Goal: Task Accomplishment & Management: Use online tool/utility

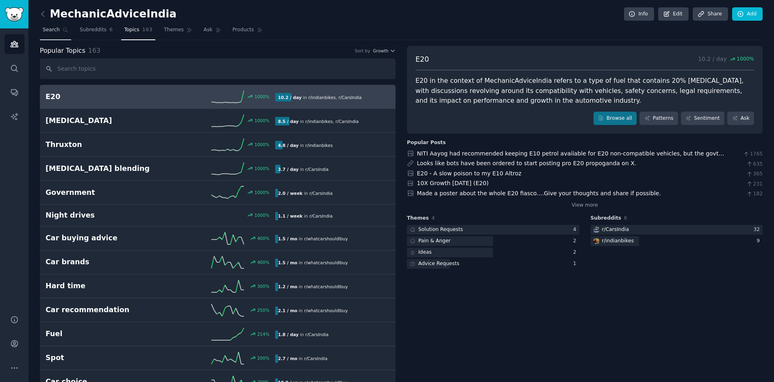
click at [50, 33] on span "Search" at bounding box center [51, 29] width 17 height 7
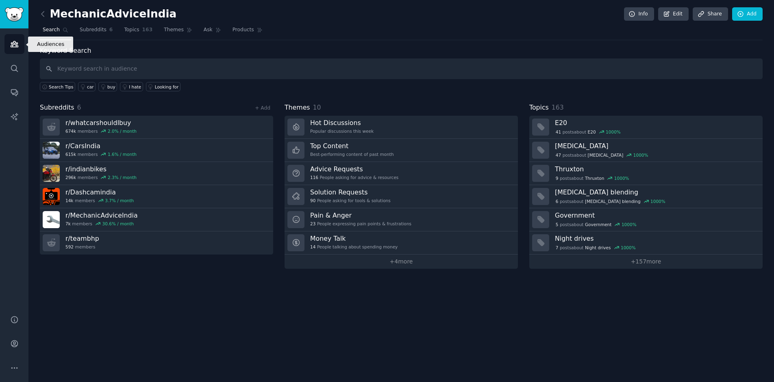
click at [13, 44] on icon "Sidebar" at bounding box center [14, 44] width 9 height 9
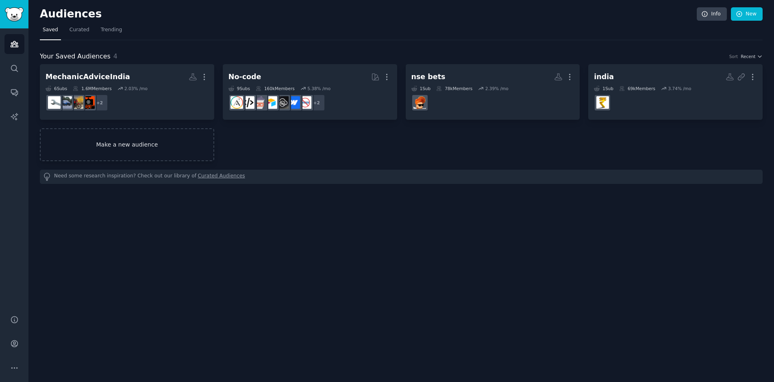
click at [189, 137] on link "Make a new audience" at bounding box center [127, 144] width 174 height 33
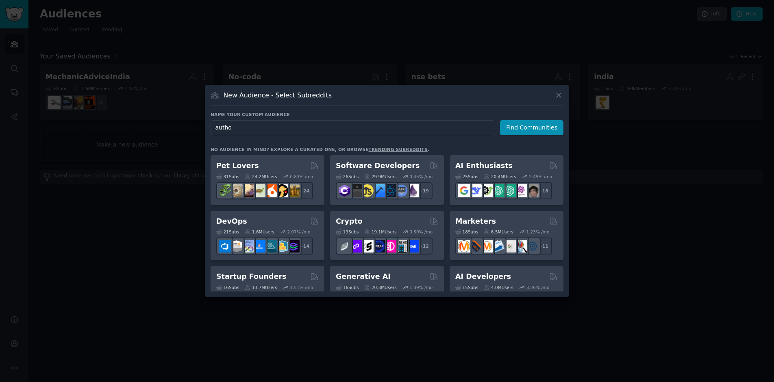
type input "author"
click button "Find Communities" at bounding box center [531, 127] width 63 height 15
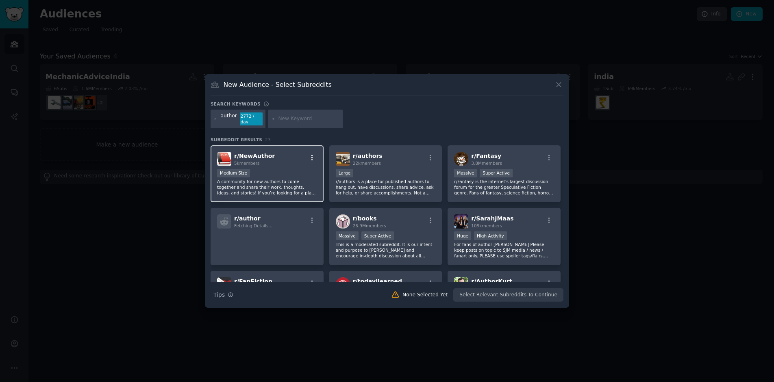
click at [313, 156] on icon "button" at bounding box center [312, 157] width 7 height 7
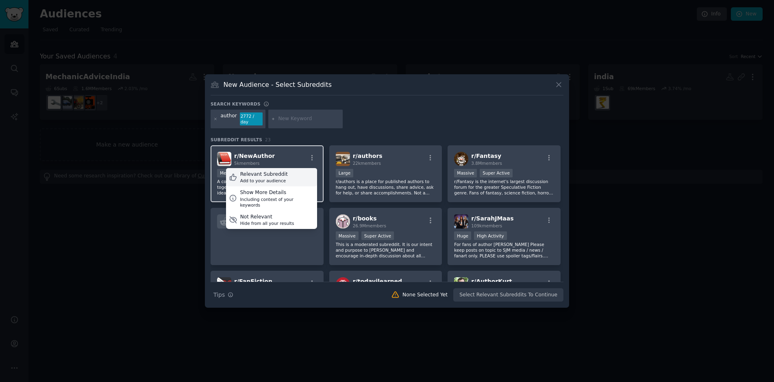
click at [295, 180] on div "Relevant Subreddit Add to your audience" at bounding box center [271, 177] width 91 height 19
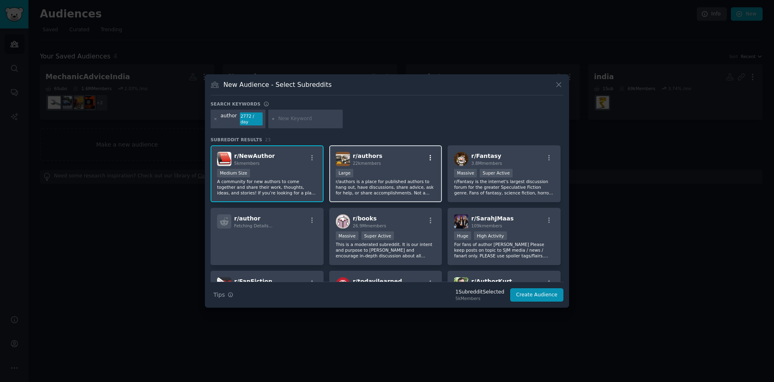
click at [430, 154] on icon "button" at bounding box center [430, 157] width 7 height 7
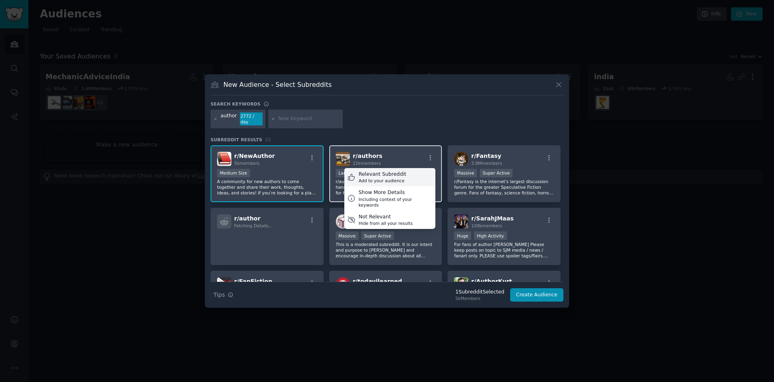
click at [417, 172] on div "Relevant Subreddit Add to your audience" at bounding box center [389, 177] width 91 height 19
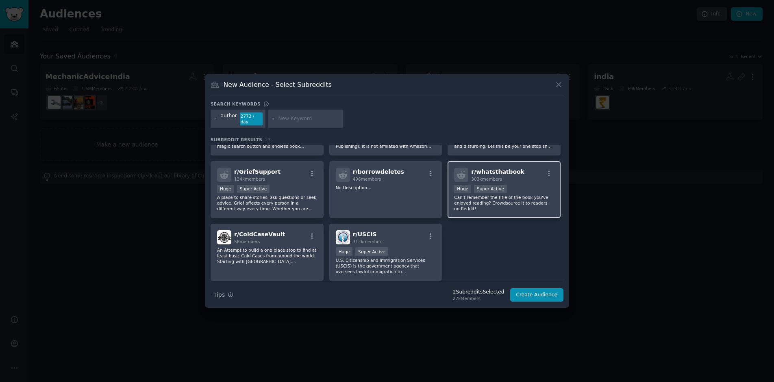
scroll to position [362, 0]
click at [546, 172] on icon "button" at bounding box center [548, 172] width 7 height 7
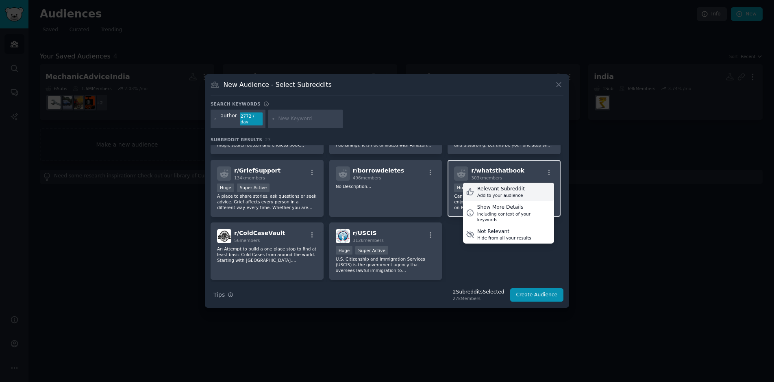
click at [517, 190] on div "Relevant Subreddit" at bounding box center [501, 189] width 48 height 7
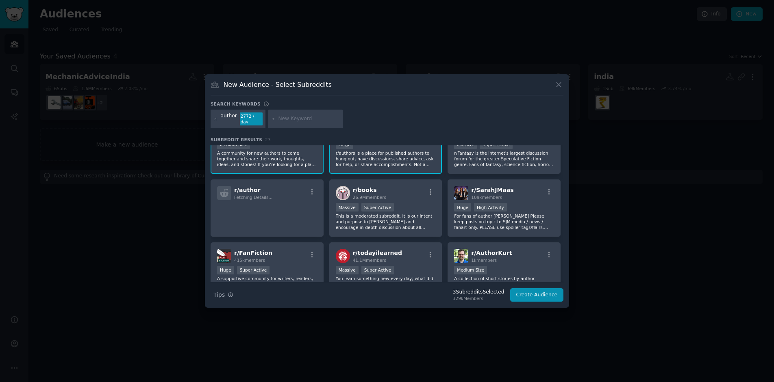
scroll to position [0, 0]
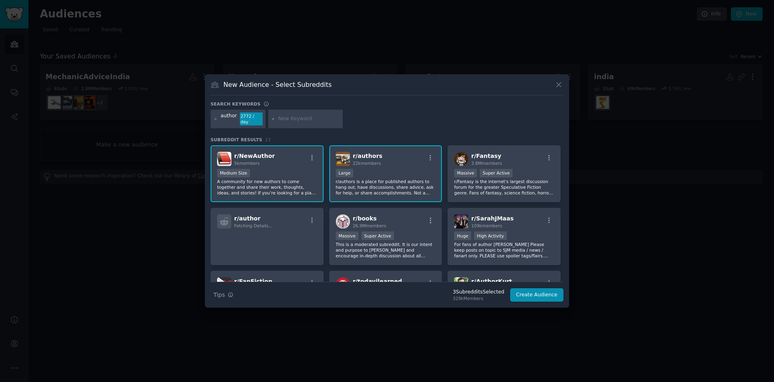
click at [295, 119] on input "text" at bounding box center [309, 118] width 62 height 7
type input "self published"
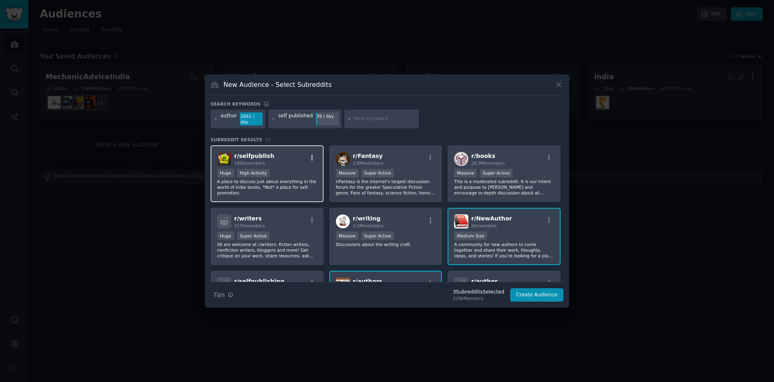
click at [313, 155] on icon "button" at bounding box center [312, 157] width 7 height 7
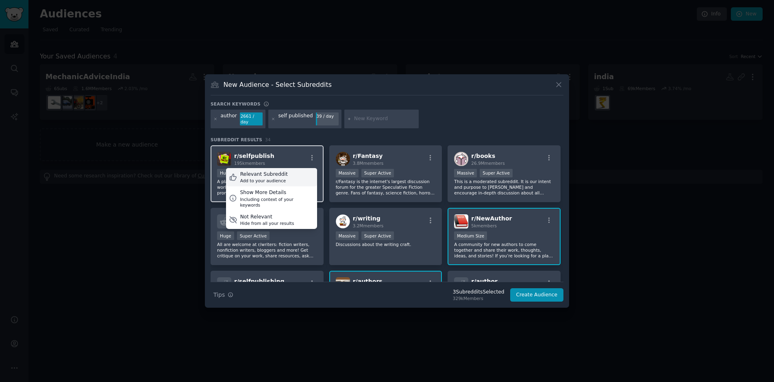
click at [303, 168] on div "Relevant Subreddit Add to your audience" at bounding box center [271, 177] width 91 height 19
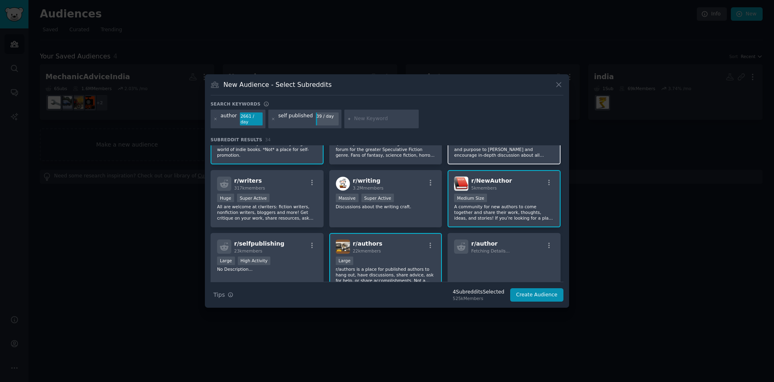
scroll to position [40, 0]
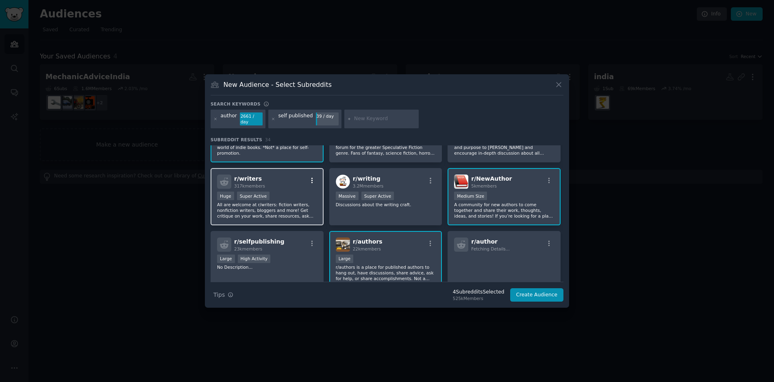
click at [311, 178] on icon "button" at bounding box center [312, 181] width 2 height 6
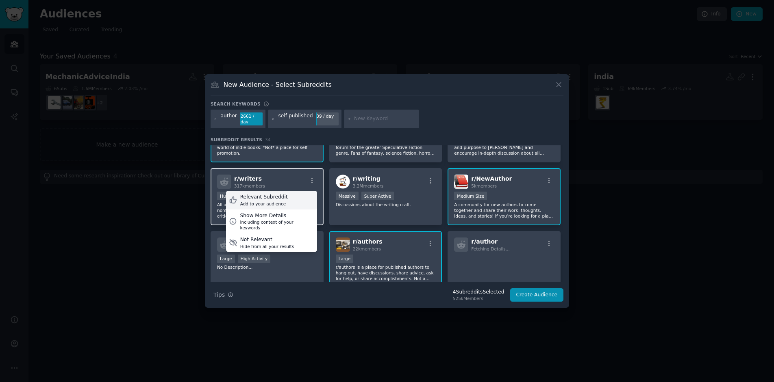
click at [302, 194] on div "Relevant Subreddit Add to your audience" at bounding box center [271, 200] width 91 height 19
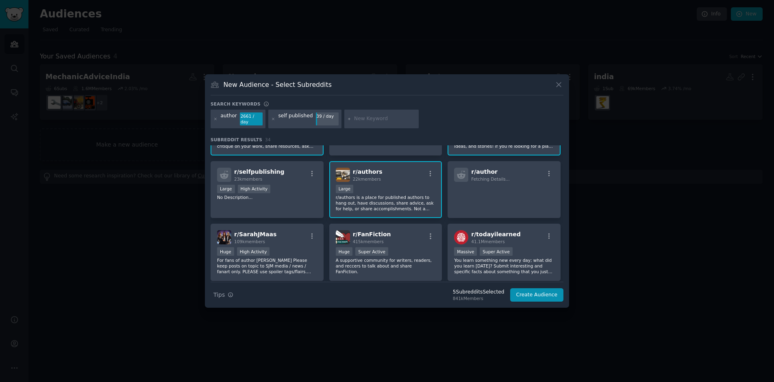
scroll to position [111, 0]
click at [312, 170] on icon "button" at bounding box center [312, 173] width 2 height 6
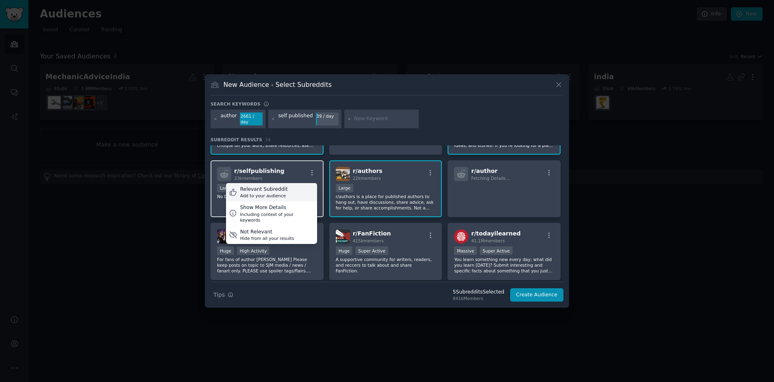
click at [296, 188] on div "Relevant Subreddit Add to your audience" at bounding box center [271, 192] width 91 height 19
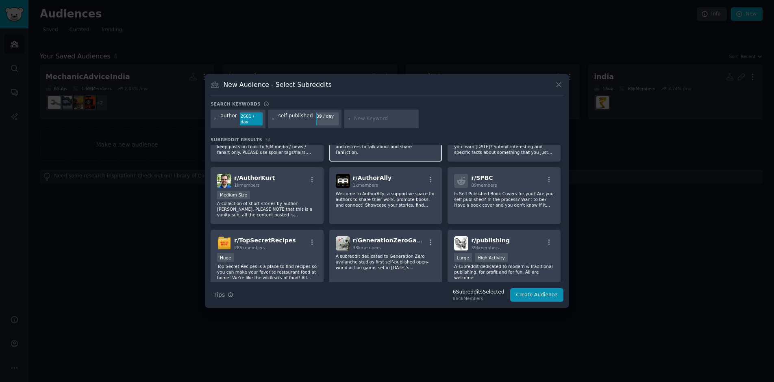
scroll to position [233, 0]
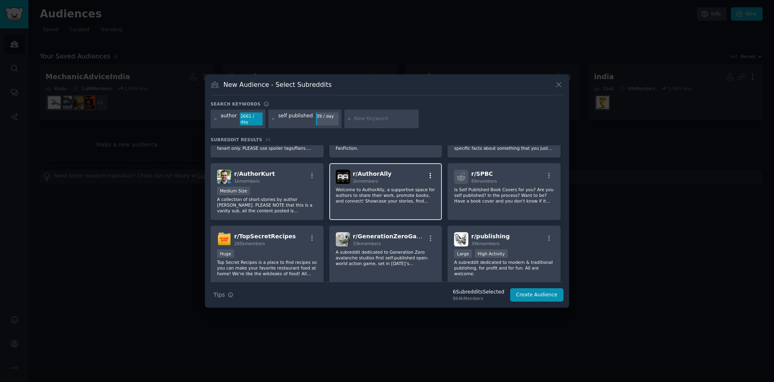
click at [430, 173] on icon "button" at bounding box center [431, 176] width 2 height 6
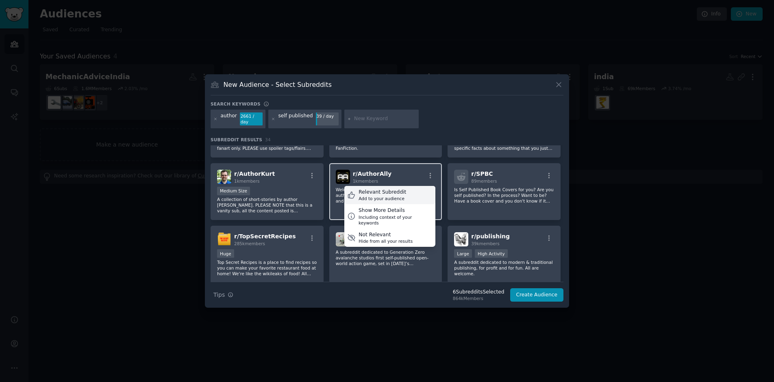
click at [410, 192] on div "Relevant Subreddit Add to your audience" at bounding box center [389, 195] width 91 height 19
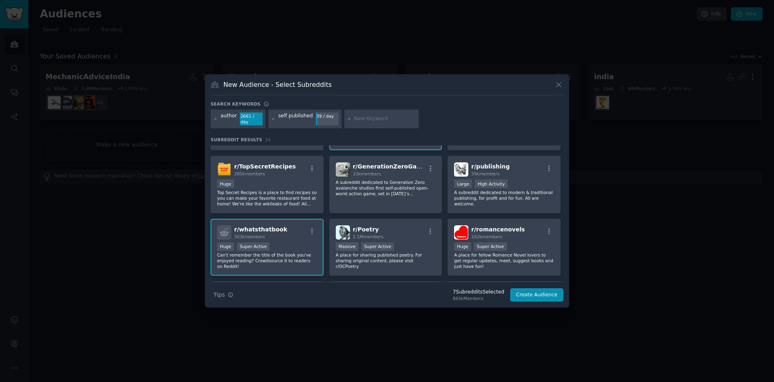
scroll to position [301, 0]
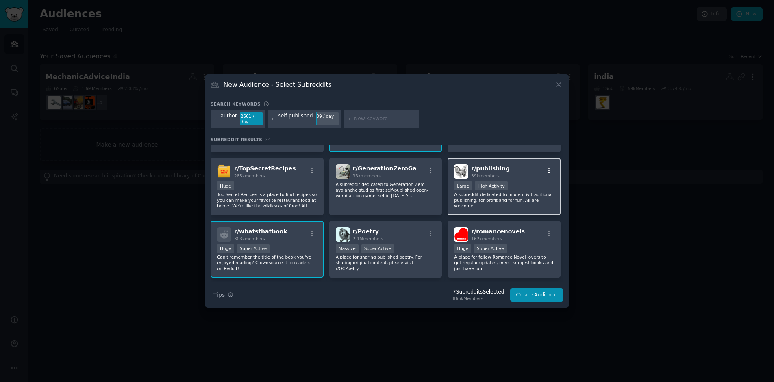
click at [549, 167] on icon "button" at bounding box center [548, 170] width 7 height 7
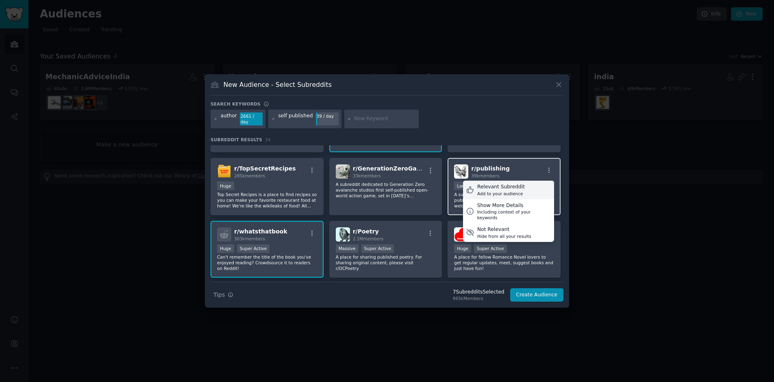
click at [511, 191] on div "Add to your audience" at bounding box center [501, 194] width 48 height 6
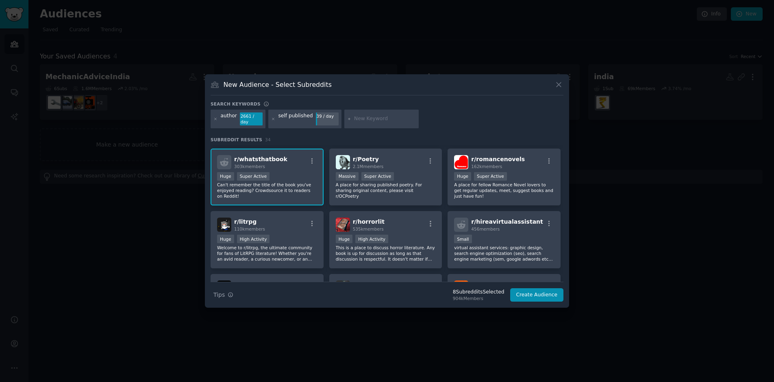
scroll to position [379, 0]
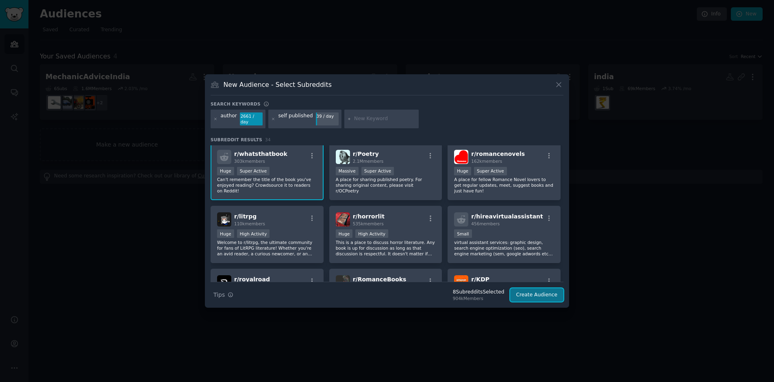
click at [534, 292] on button "Create Audience" at bounding box center [537, 296] width 54 height 14
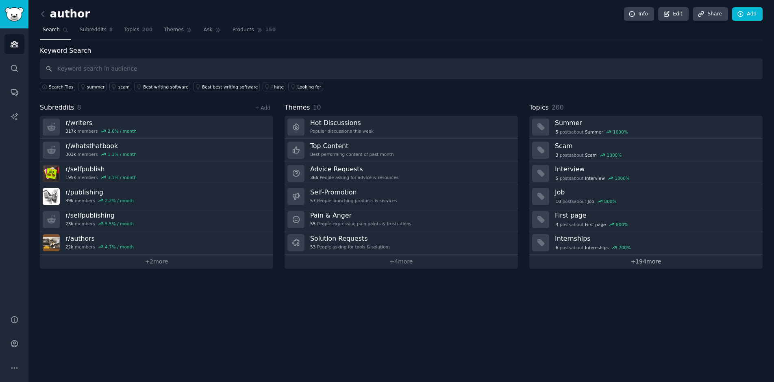
click at [654, 264] on link "+ 194 more" at bounding box center [645, 262] width 233 height 14
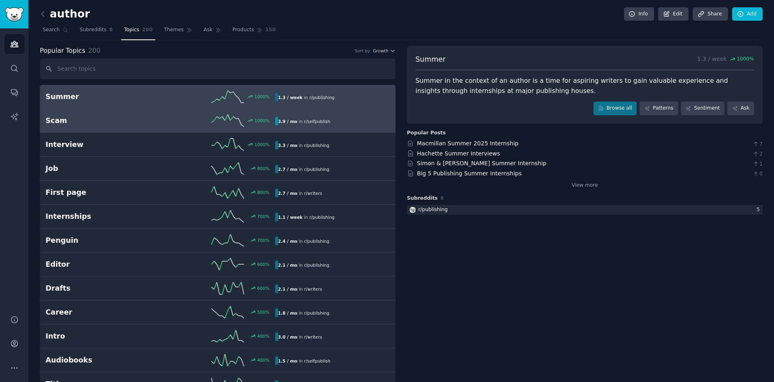
click at [124, 118] on h2 "Scam" at bounding box center [103, 121] width 115 height 10
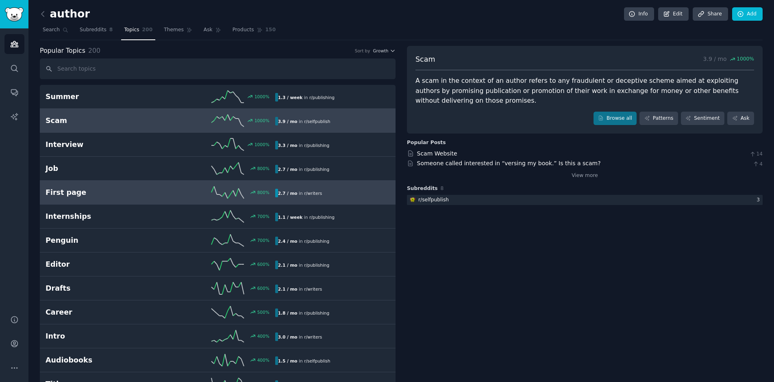
click at [124, 200] on link "First page 800 % 2.7 / mo in r/ writers" at bounding box center [218, 193] width 356 height 24
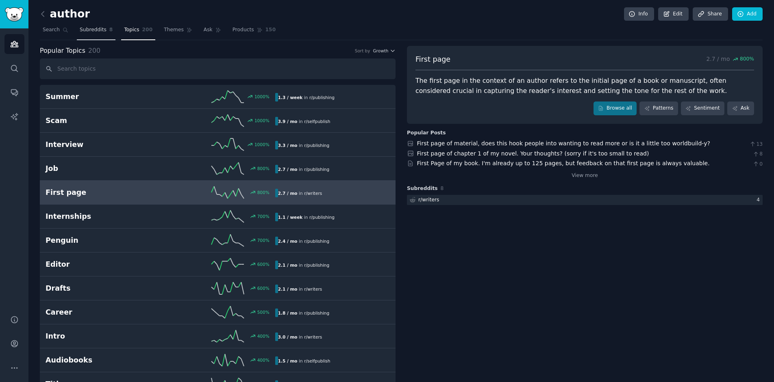
click at [99, 32] on span "Subreddits" at bounding box center [93, 29] width 27 height 7
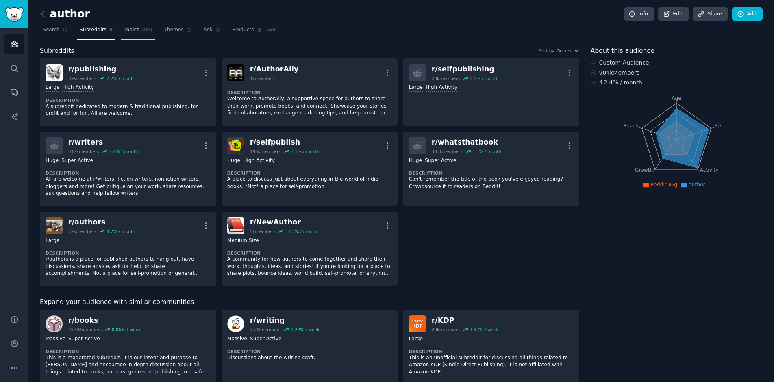
click at [142, 31] on span "200" at bounding box center [147, 29] width 11 height 7
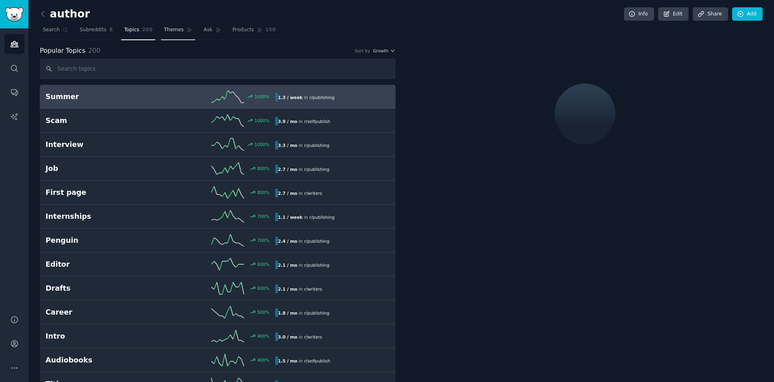
click at [166, 28] on span "Themes" at bounding box center [174, 29] width 20 height 7
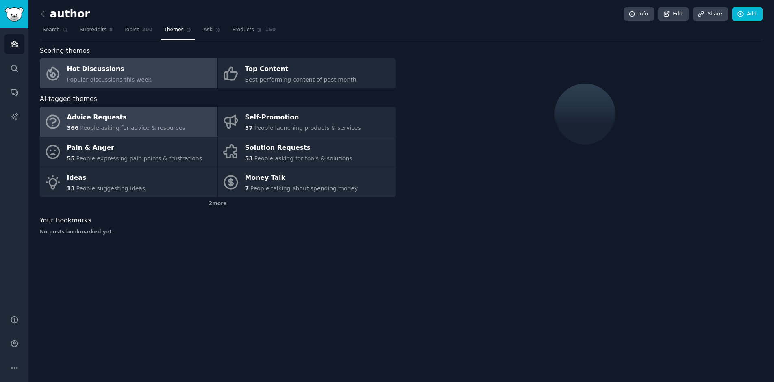
click at [165, 133] on link "Advice Requests 366 People asking for advice & resources" at bounding box center [129, 122] width 178 height 30
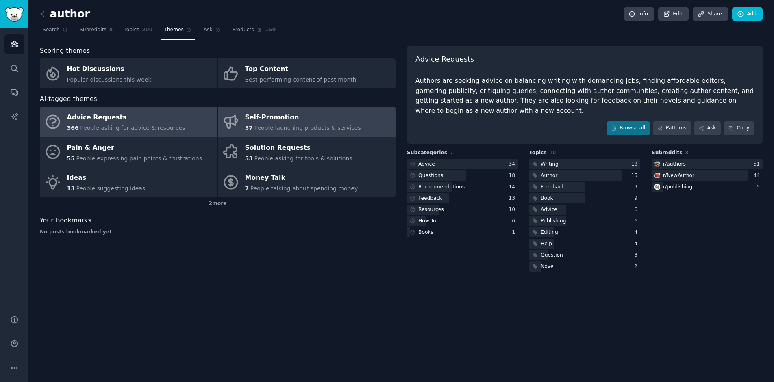
click at [316, 126] on span "People launching products & services" at bounding box center [307, 128] width 106 height 7
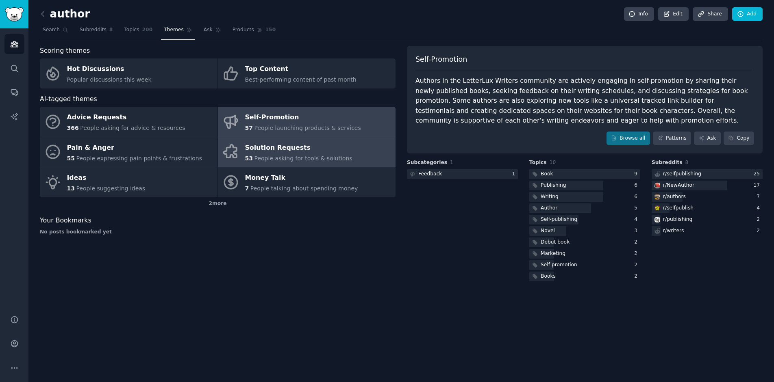
click at [282, 144] on div "Solution Requests" at bounding box center [298, 147] width 107 height 13
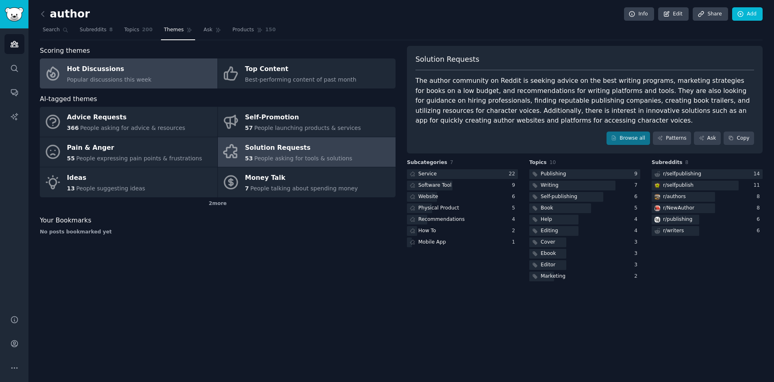
click at [119, 74] on div "Hot Discussions" at bounding box center [109, 69] width 85 height 13
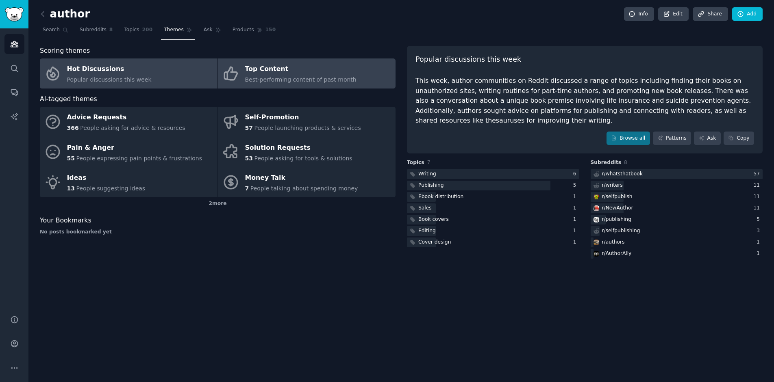
click at [280, 84] on link "Top Content Best-performing content of past month" at bounding box center [307, 74] width 178 height 30
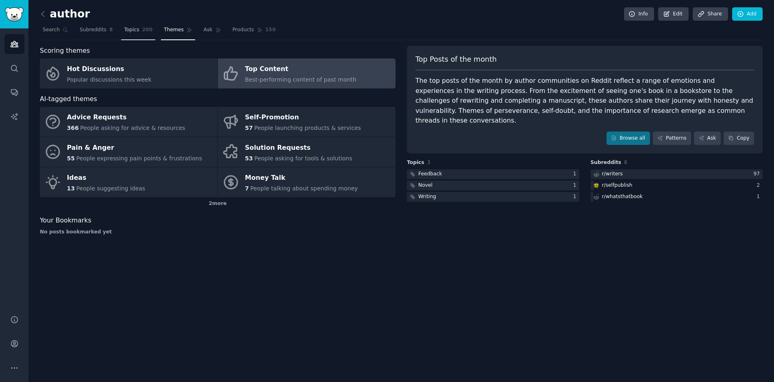
click at [135, 30] on span "Topics" at bounding box center [131, 29] width 15 height 7
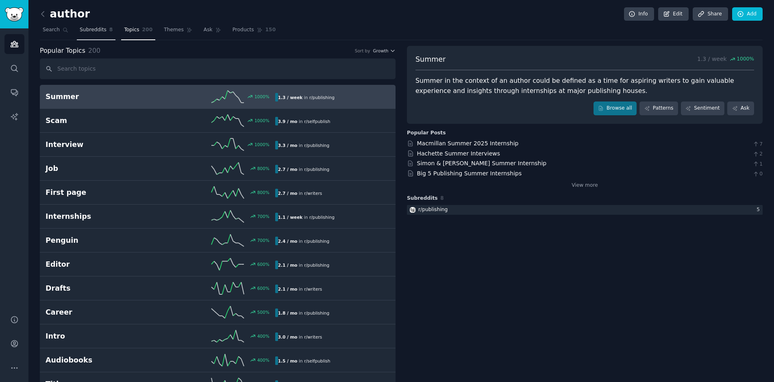
click at [96, 30] on span "Subreddits" at bounding box center [93, 29] width 27 height 7
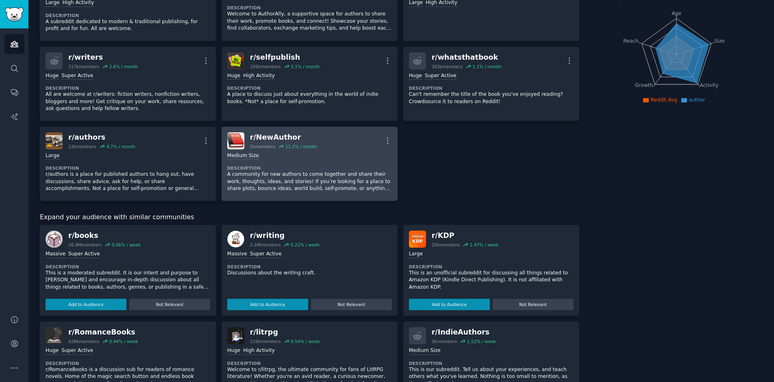
scroll to position [89, 0]
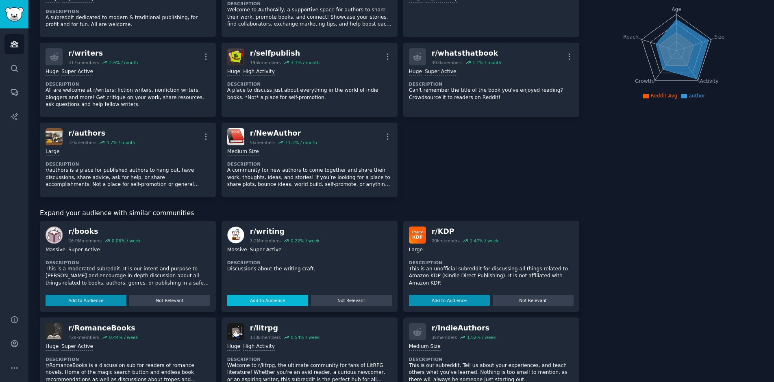
click at [289, 300] on button "Add to Audience" at bounding box center [267, 300] width 81 height 11
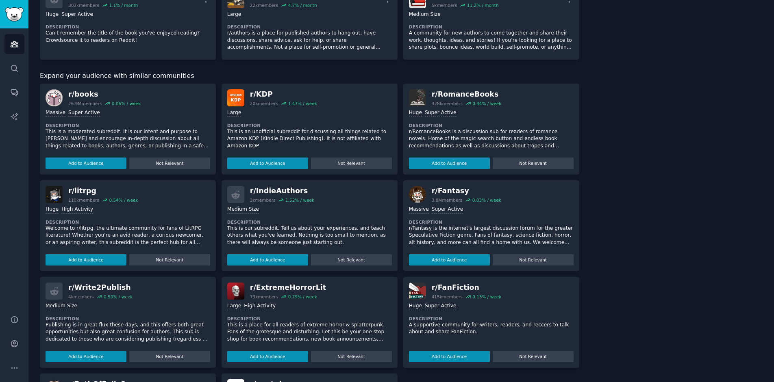
scroll to position [226, 0]
click at [280, 263] on button "Add to Audience" at bounding box center [267, 260] width 81 height 11
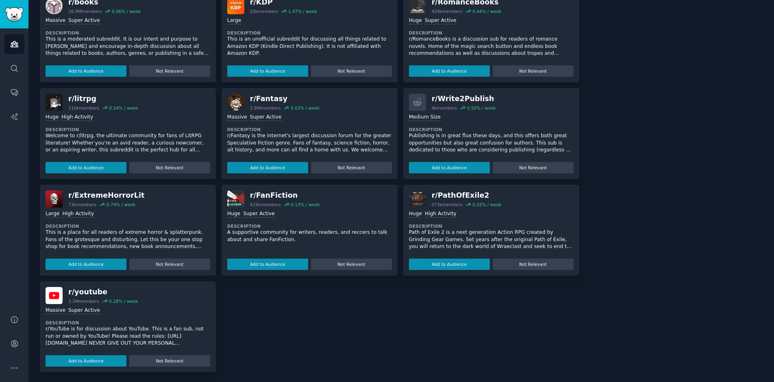
scroll to position [408, 0]
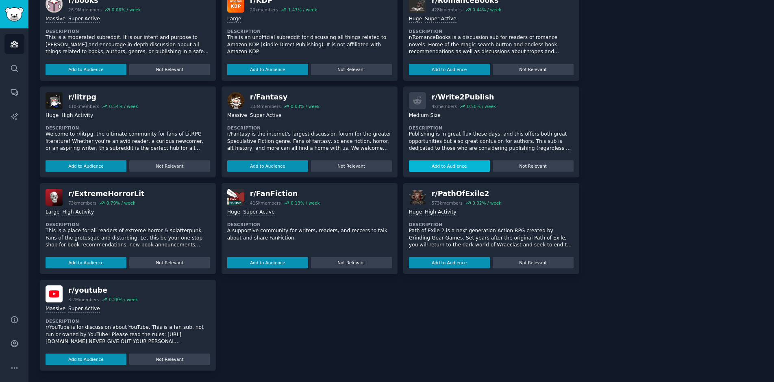
click at [444, 162] on button "Add to Audience" at bounding box center [449, 166] width 81 height 11
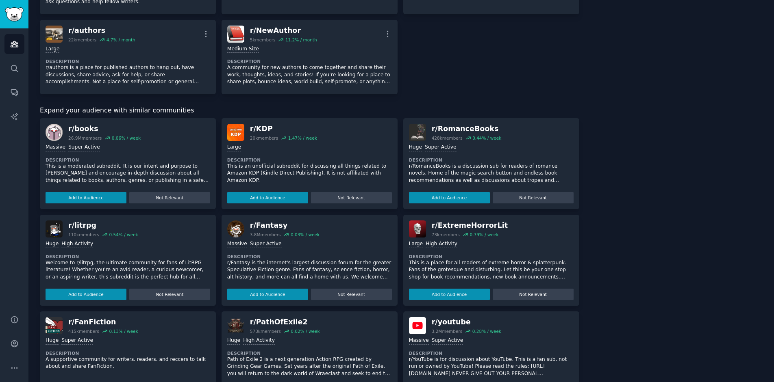
scroll to position [271, 0]
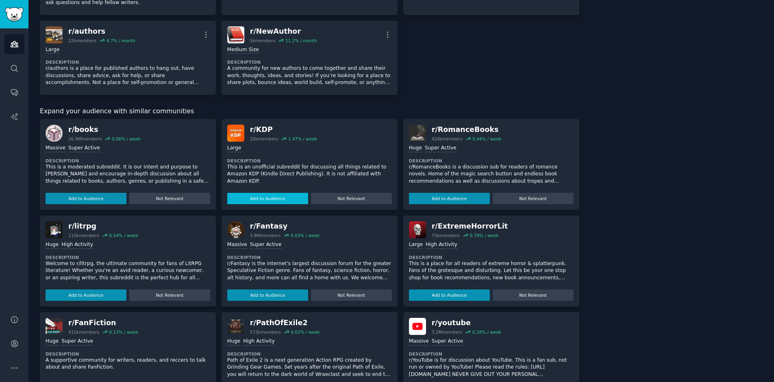
click at [283, 199] on button "Add to Audience" at bounding box center [267, 198] width 81 height 11
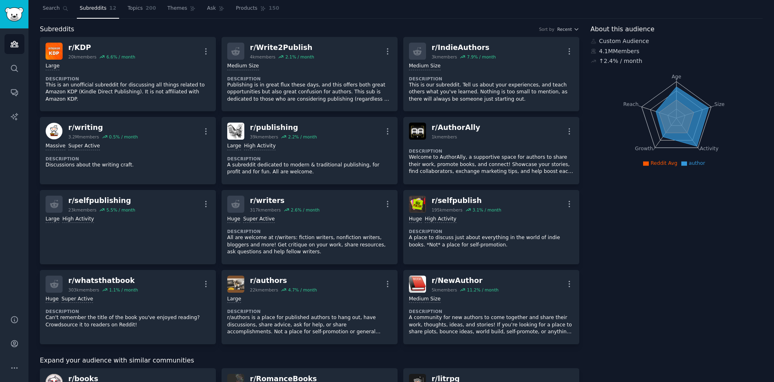
scroll to position [0, 0]
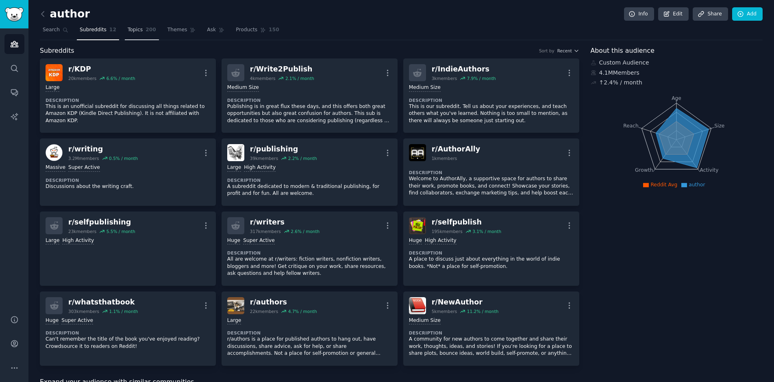
click at [146, 28] on span "200" at bounding box center [151, 29] width 11 height 7
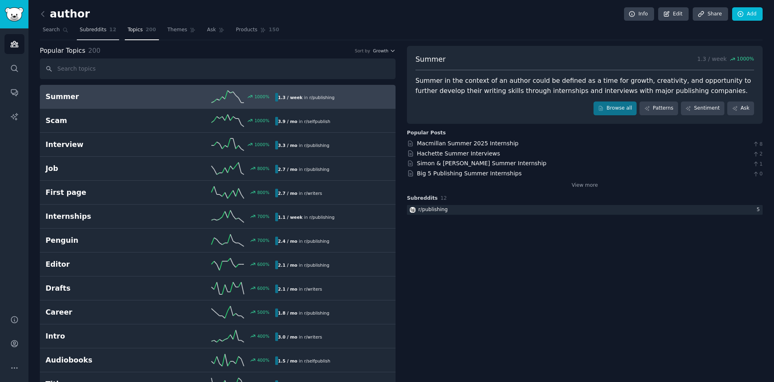
click at [94, 38] on link "Subreddits 12" at bounding box center [98, 32] width 42 height 17
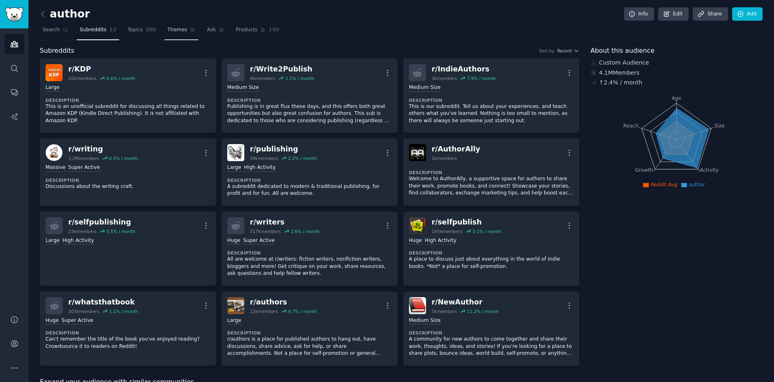
click at [177, 28] on span "Themes" at bounding box center [177, 29] width 20 height 7
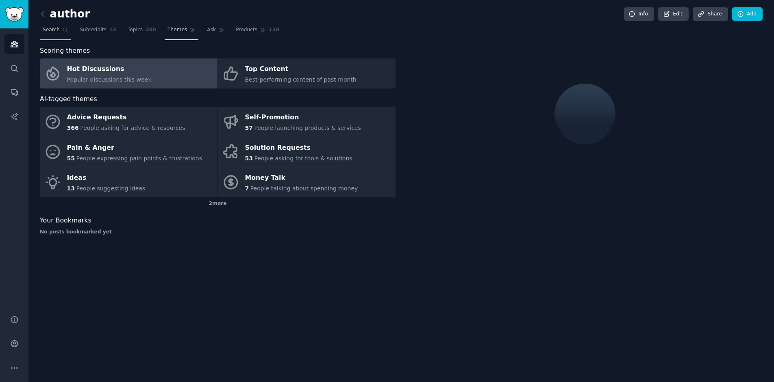
click at [52, 30] on span "Search" at bounding box center [51, 29] width 17 height 7
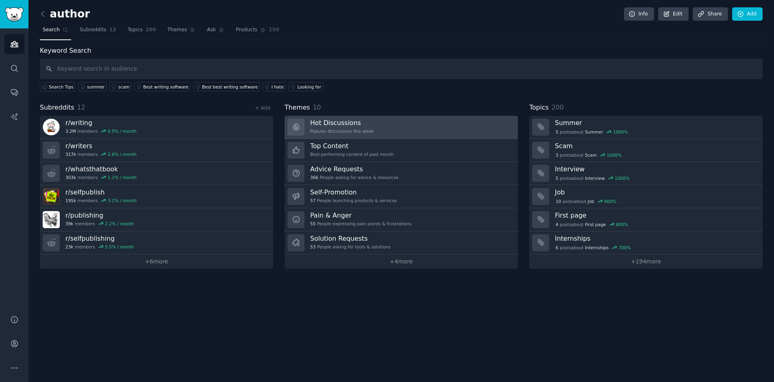
click at [350, 134] on div "Popular discussions this week" at bounding box center [341, 131] width 63 height 6
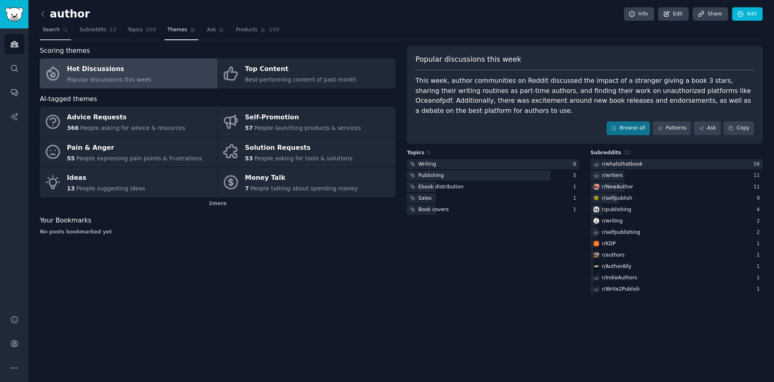
click at [41, 32] on link "Search" at bounding box center [55, 32] width 31 height 17
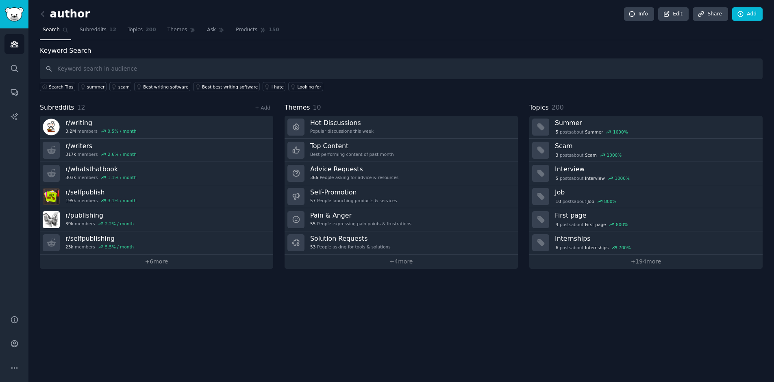
click at [106, 69] on input "text" at bounding box center [401, 69] width 723 height 21
type input "self publishing"
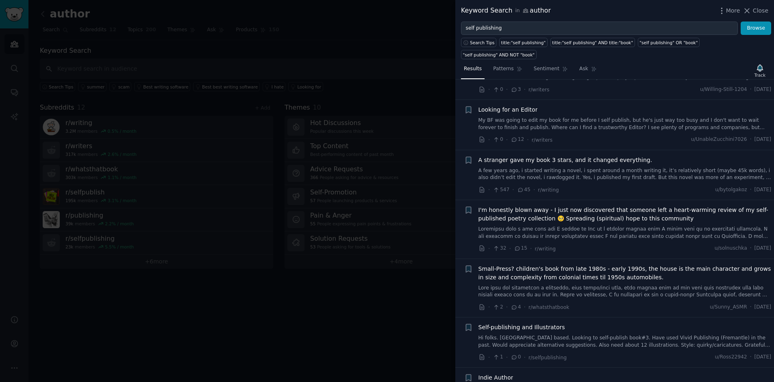
scroll to position [43, 0]
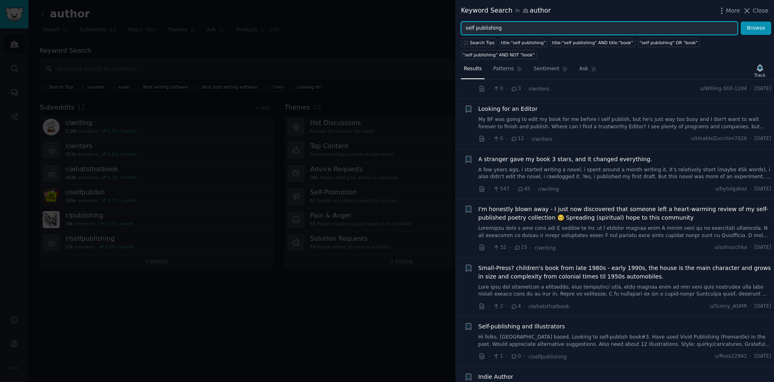
click at [511, 26] on input "self publishing" at bounding box center [599, 29] width 277 height 14
type input "formatting"
click at [741, 22] on button "Browse" at bounding box center [756, 29] width 30 height 14
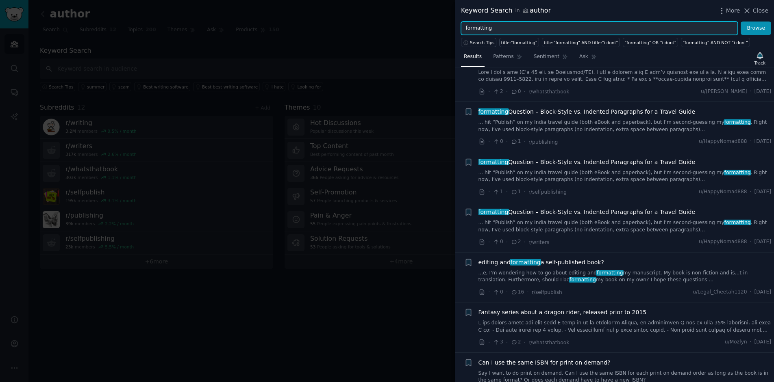
scroll to position [340, 0]
click at [726, 8] on icon "button" at bounding box center [721, 11] width 9 height 9
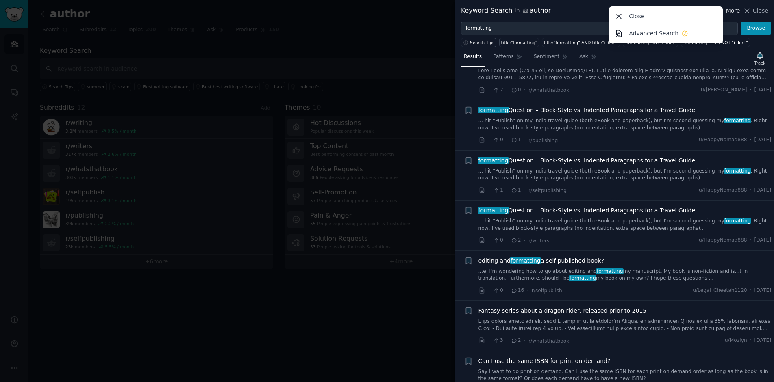
click at [726, 8] on icon "button" at bounding box center [721, 11] width 9 height 9
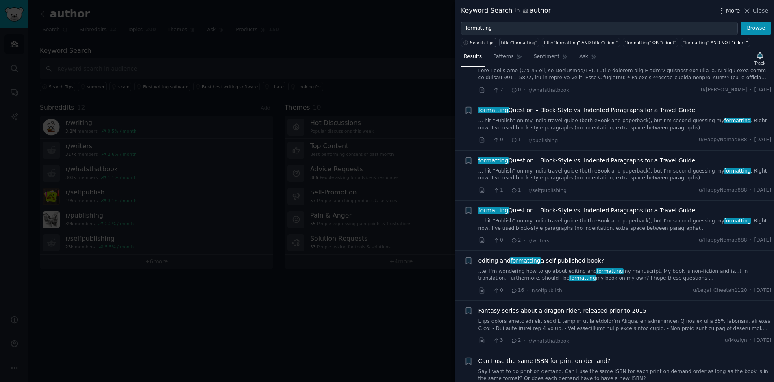
click at [721, 9] on icon "button" at bounding box center [721, 11] width 9 height 9
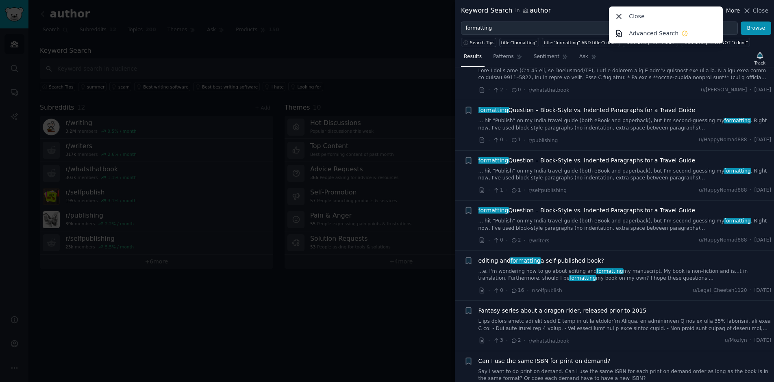
click at [721, 9] on div "Close" at bounding box center [666, 16] width 111 height 17
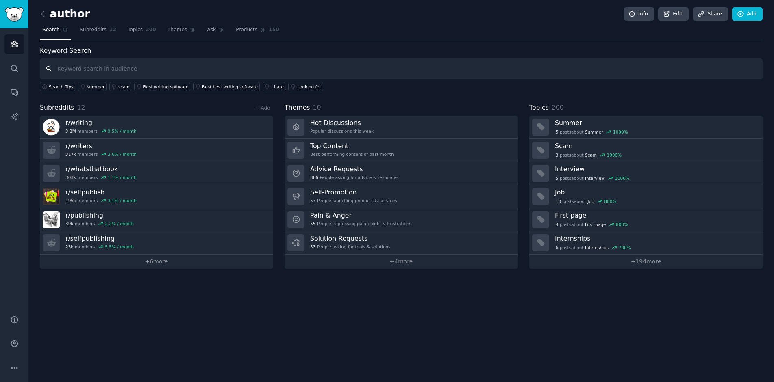
click at [252, 70] on input "text" at bounding box center [401, 69] width 723 height 21
type input "best formatting"
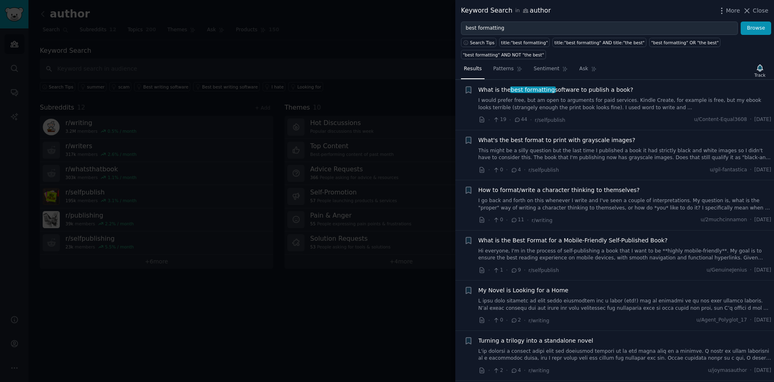
scroll to position [265, 0]
